Goal: Task Accomplishment & Management: Manage account settings

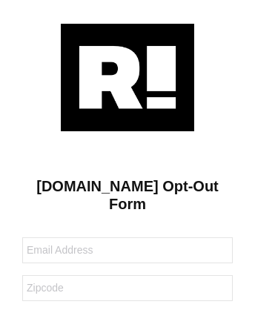
click at [128, 77] on img at bounding box center [128, 78] width 134 height 108
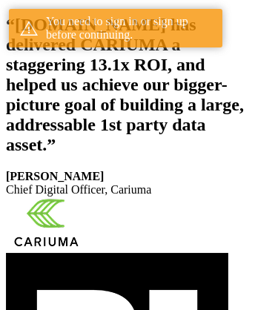
scroll to position [273, 0]
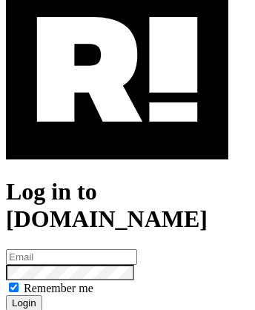
click at [117, 134] on img at bounding box center [117, 70] width 223 height 180
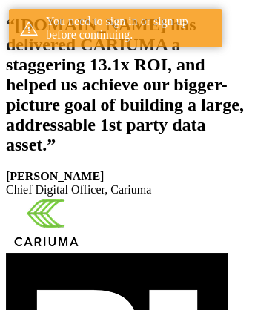
scroll to position [273, 0]
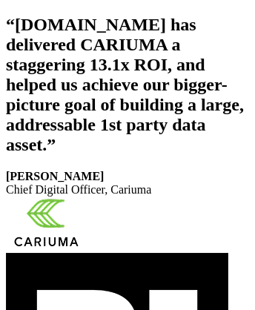
scroll to position [250, 0]
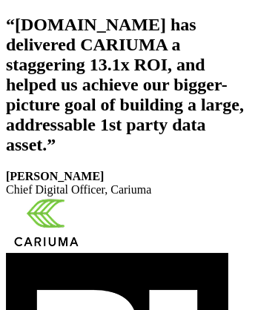
scroll to position [250, 0]
